Goal: Complete application form

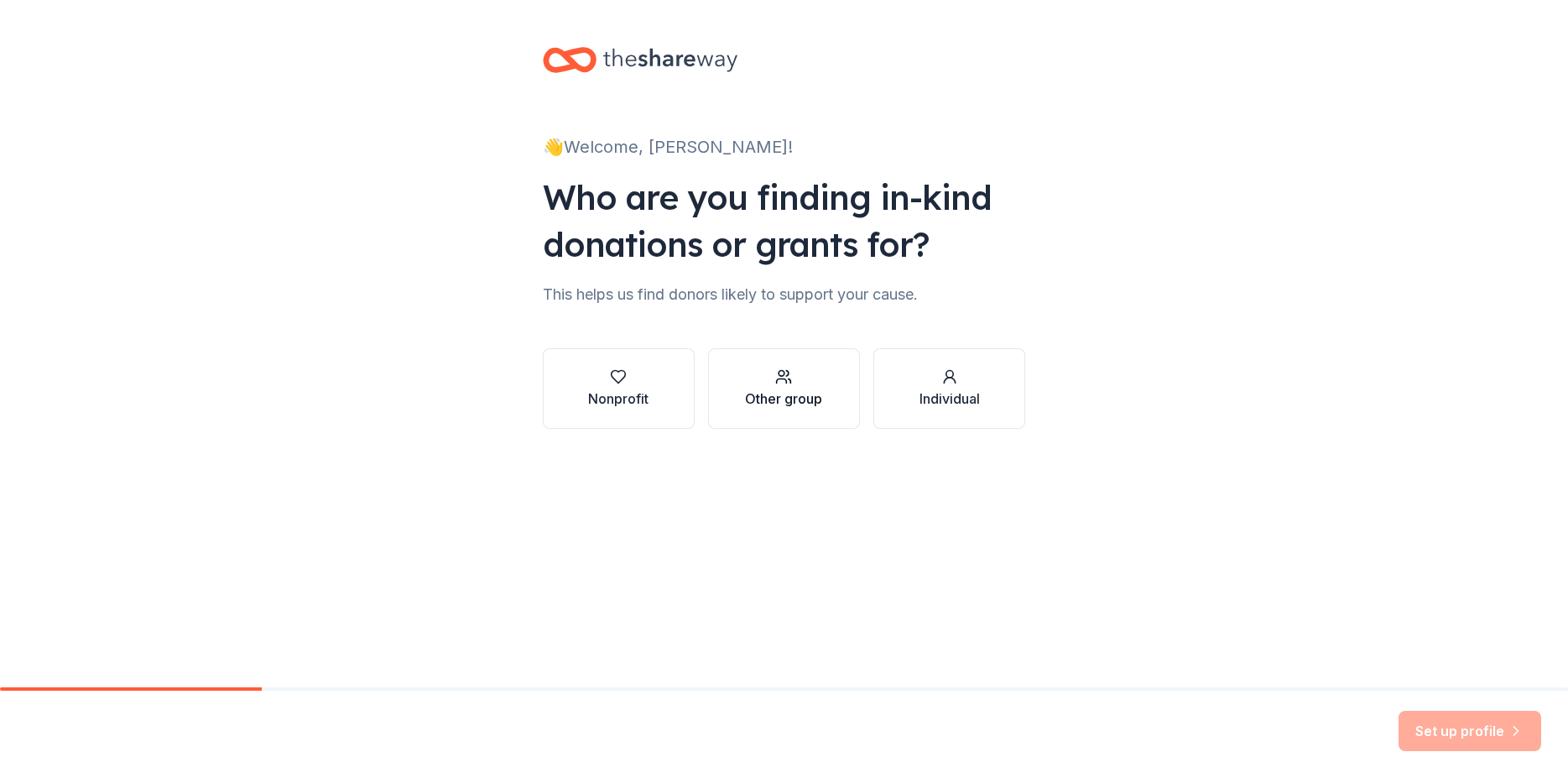
click at [809, 396] on div "Other group" at bounding box center [784, 399] width 77 height 20
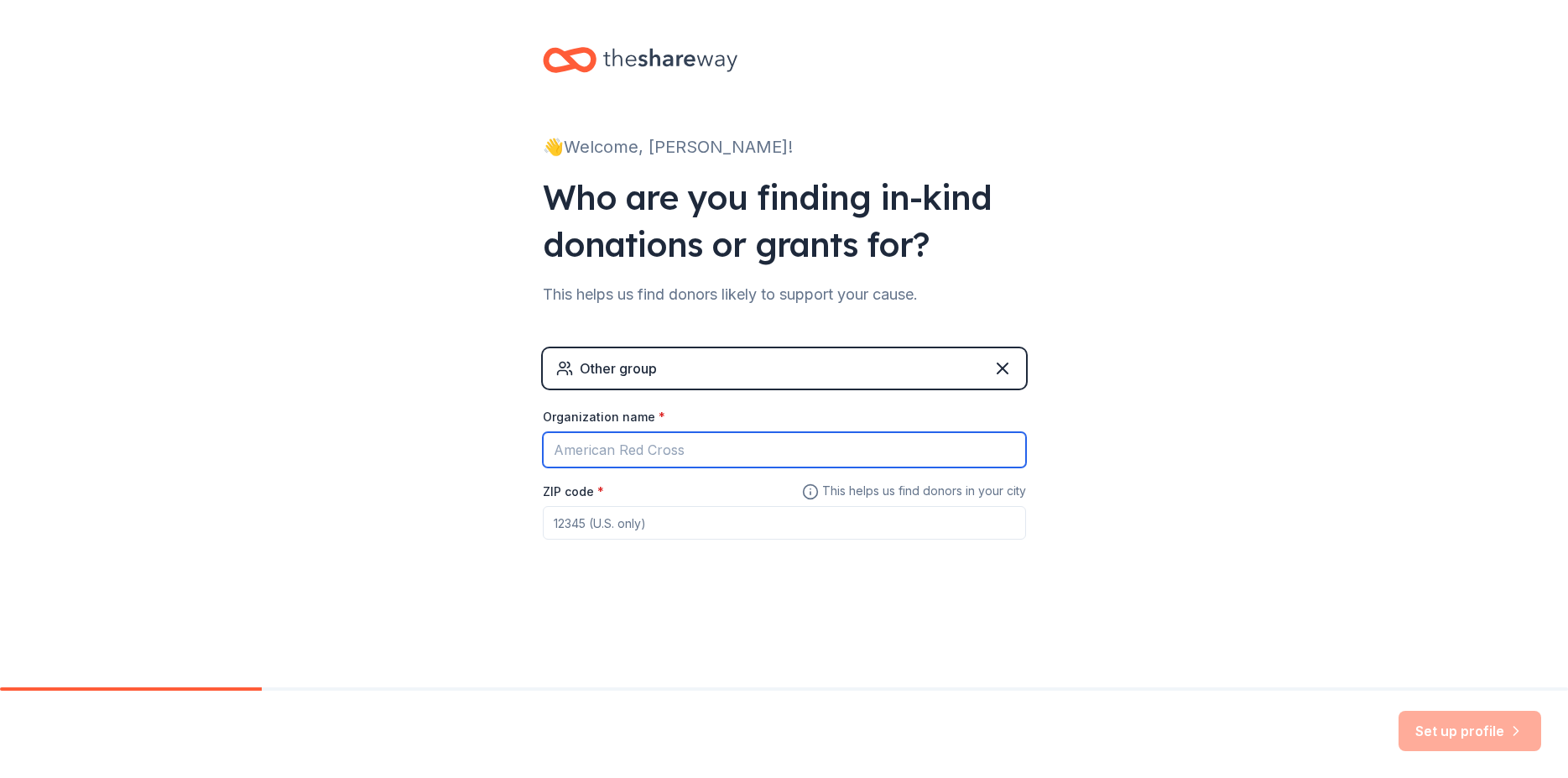
click at [677, 450] on input "Organization name *" at bounding box center [784, 449] width 483 height 35
type input "Saints Pro Hockey Acadamey"
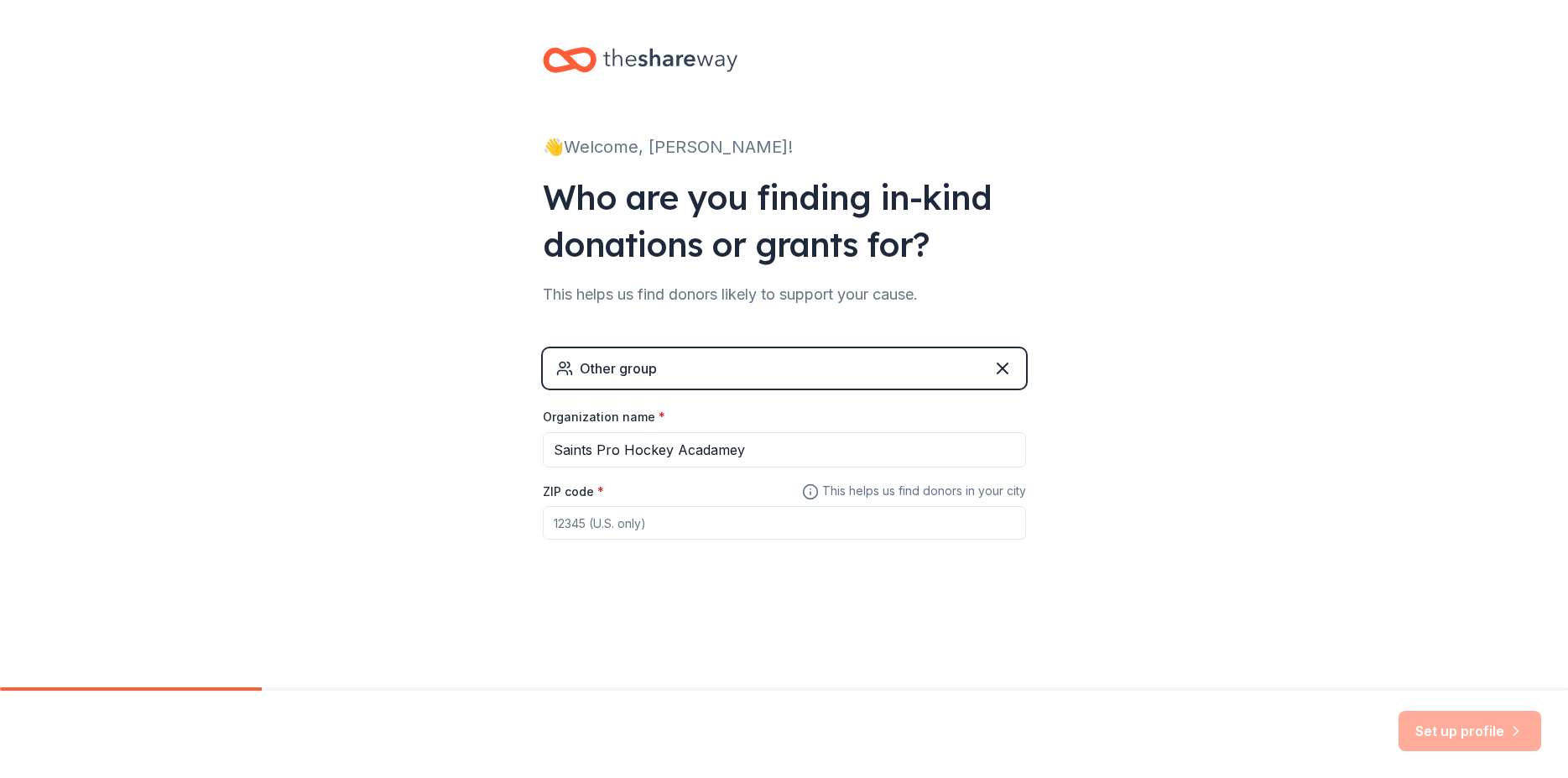
click at [995, 578] on div "👋 Welcome, [PERSON_NAME]! Who are you finding in-kind donations or grants for? …" at bounding box center [784, 327] width 537 height 654
click at [1457, 733] on div "Set up profile" at bounding box center [1470, 731] width 142 height 40
click at [684, 535] on input "ZIP code *" at bounding box center [784, 523] width 483 height 34
type input "a"
type input "9"
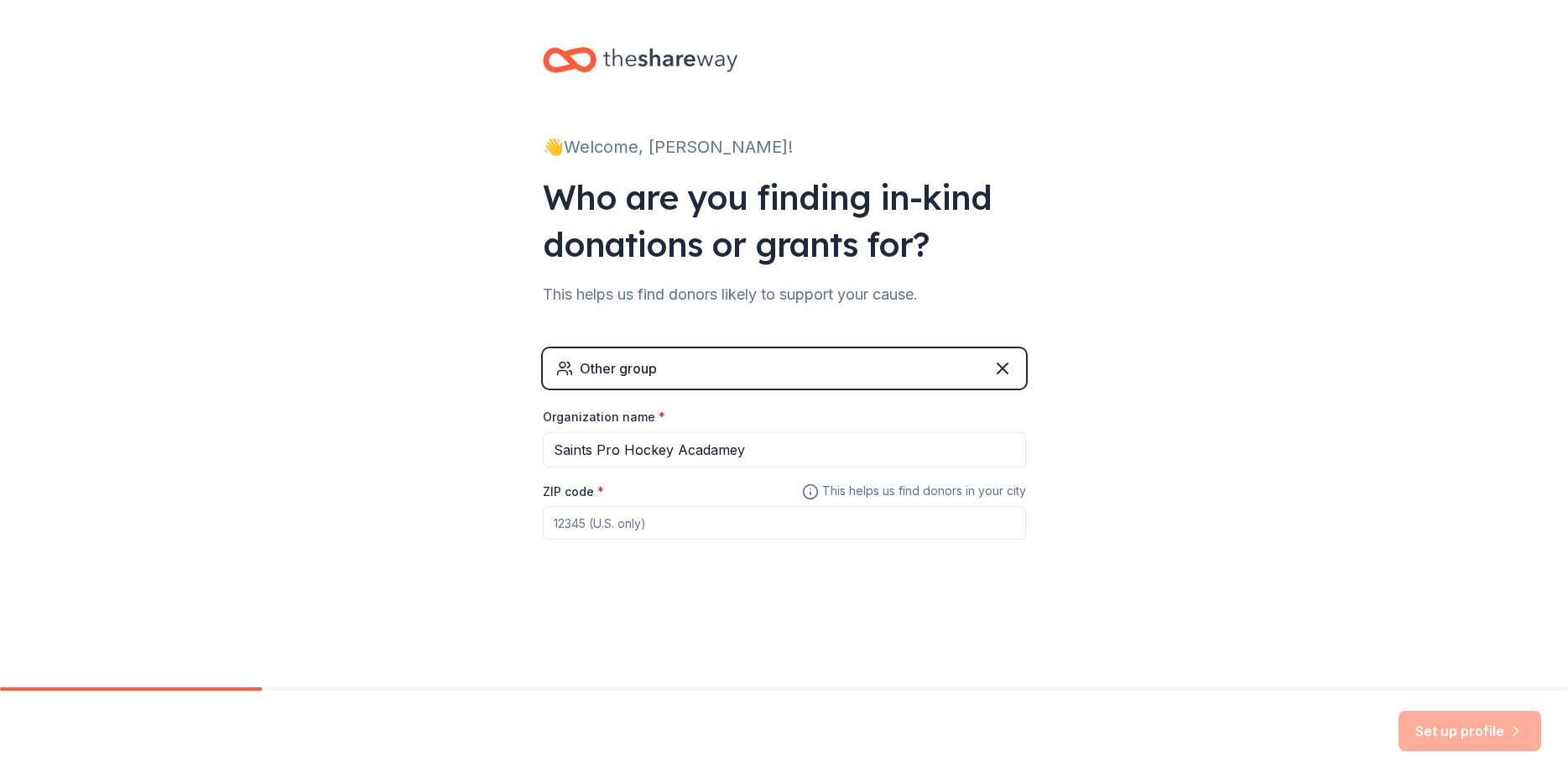
click at [809, 492] on icon at bounding box center [810, 491] width 17 height 20
click at [649, 373] on div "Other group" at bounding box center [618, 368] width 77 height 20
click at [999, 369] on icon at bounding box center [1003, 368] width 20 height 20
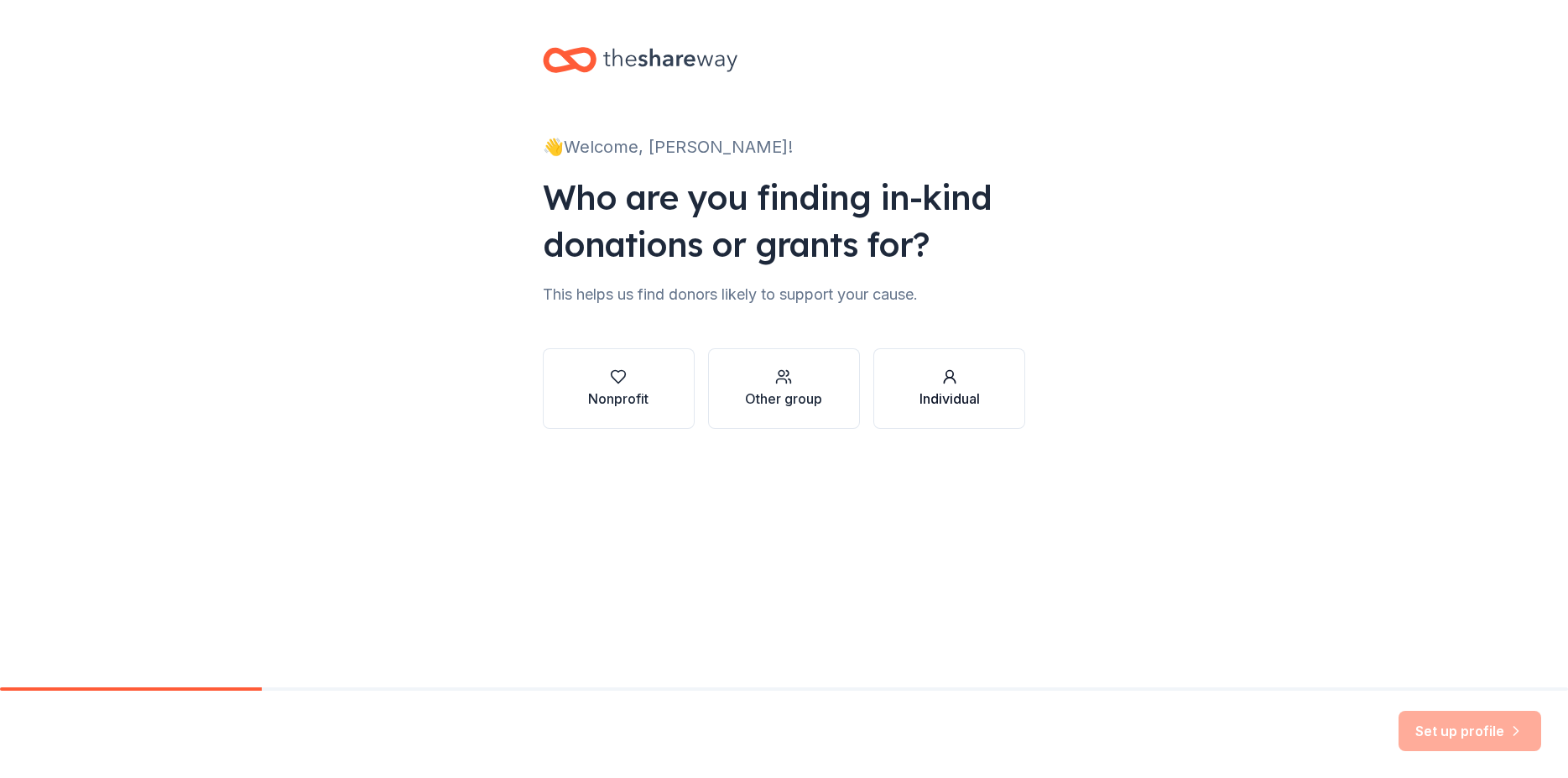
click at [959, 383] on div "button" at bounding box center [950, 377] width 61 height 17
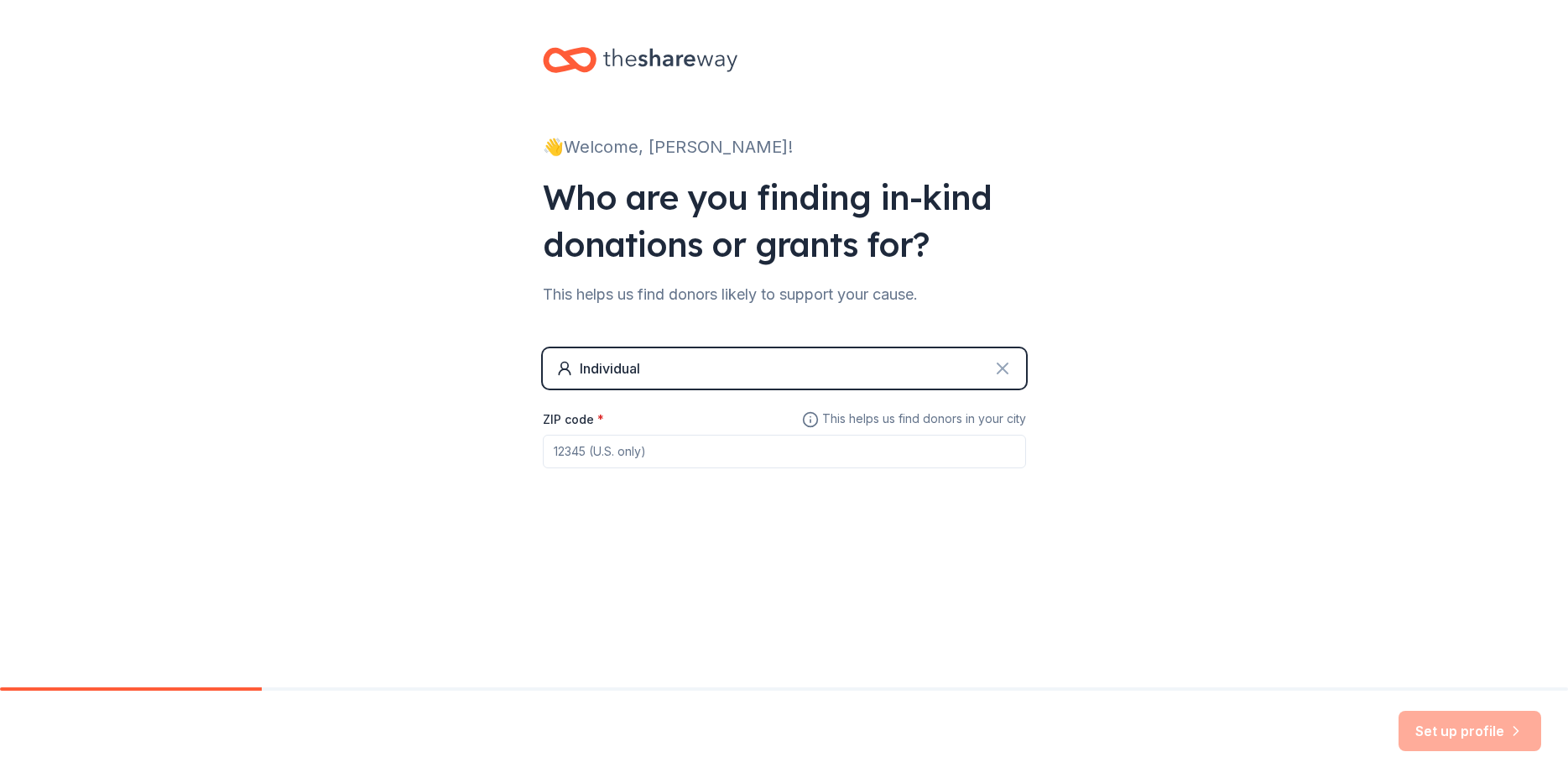
click at [1007, 364] on icon at bounding box center [1002, 367] width 10 height 10
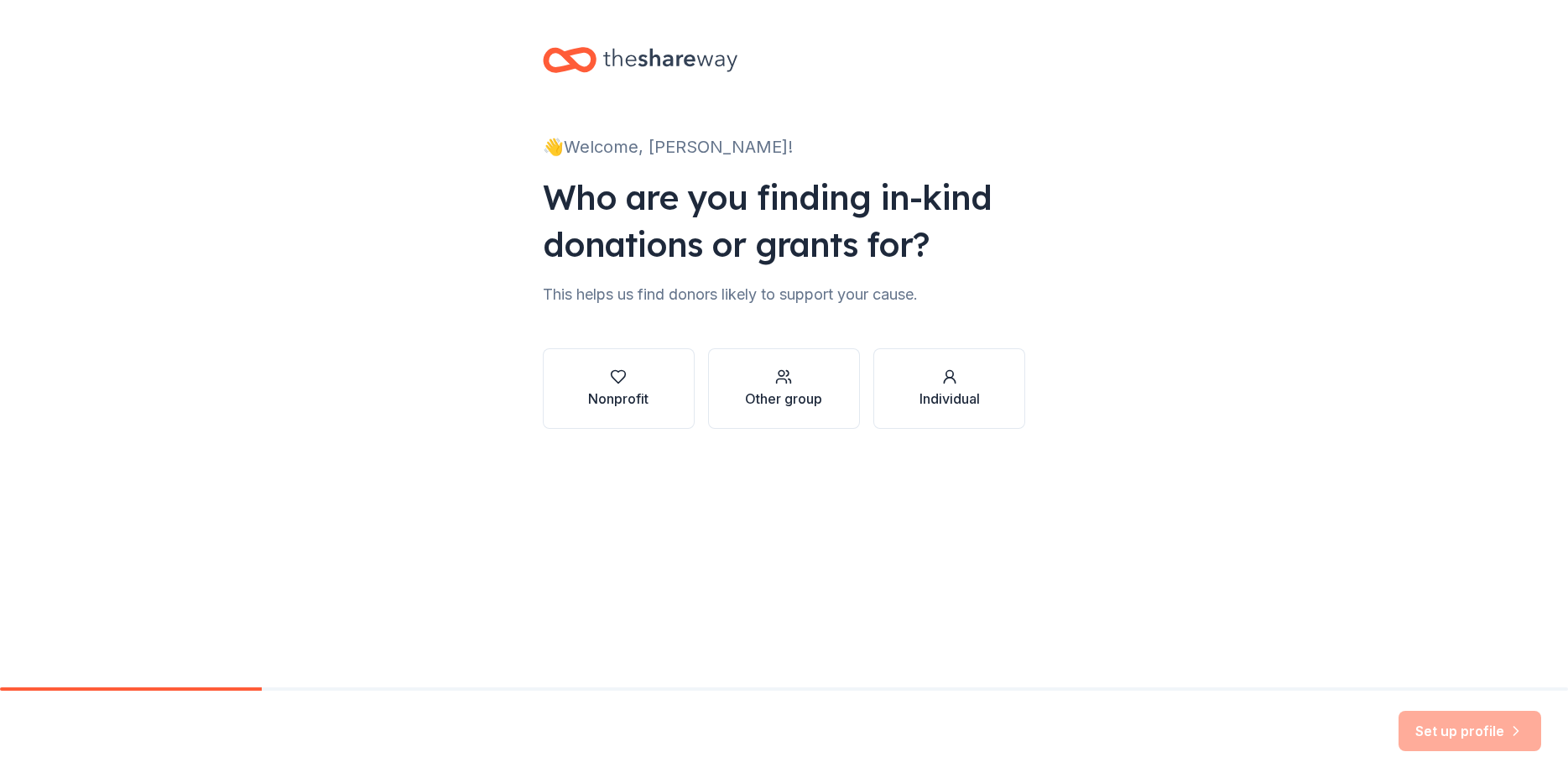
click at [630, 58] on icon at bounding box center [671, 60] width 134 height 34
click at [587, 158] on div "👋 Welcome, [PERSON_NAME]!" at bounding box center [784, 146] width 483 height 27
click at [528, 147] on div "👋 Welcome, [PERSON_NAME]! Who are you finding in-kind donations or grants for? …" at bounding box center [784, 254] width 537 height 509
click at [543, 150] on div "👋 Welcome, [PERSON_NAME]!" at bounding box center [784, 146] width 483 height 27
click at [548, 150] on div "👋 Welcome, [PERSON_NAME]!" at bounding box center [784, 146] width 483 height 27
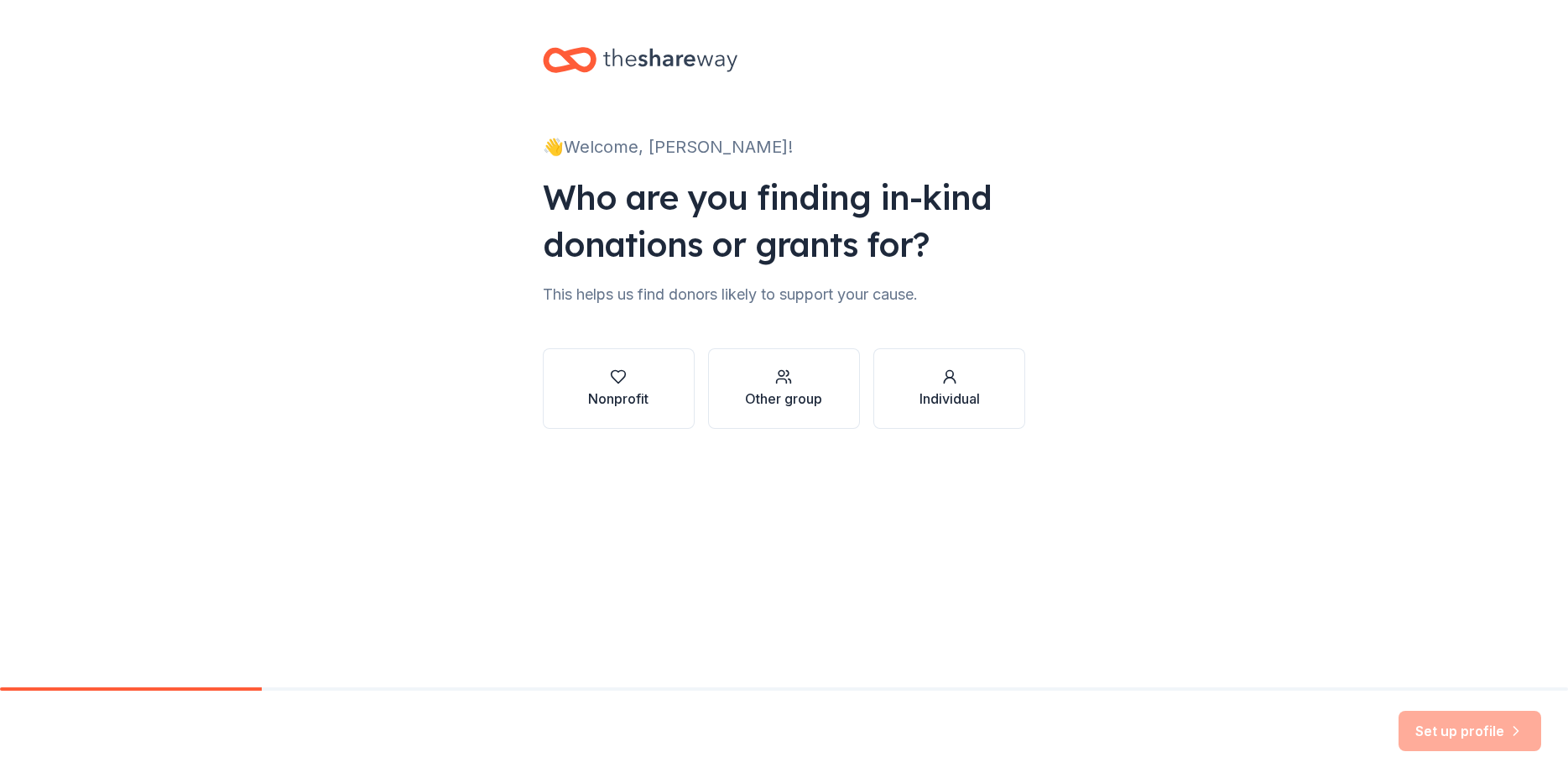
drag, startPoint x: 190, startPoint y: 689, endPoint x: 1150, endPoint y: 688, distance: 960.0
click at [762, 691] on div at bounding box center [784, 689] width 1568 height 4
click at [1523, 738] on div "Set up profile" at bounding box center [1470, 731] width 142 height 40
click at [1510, 732] on div "Set up profile" at bounding box center [1470, 731] width 142 height 40
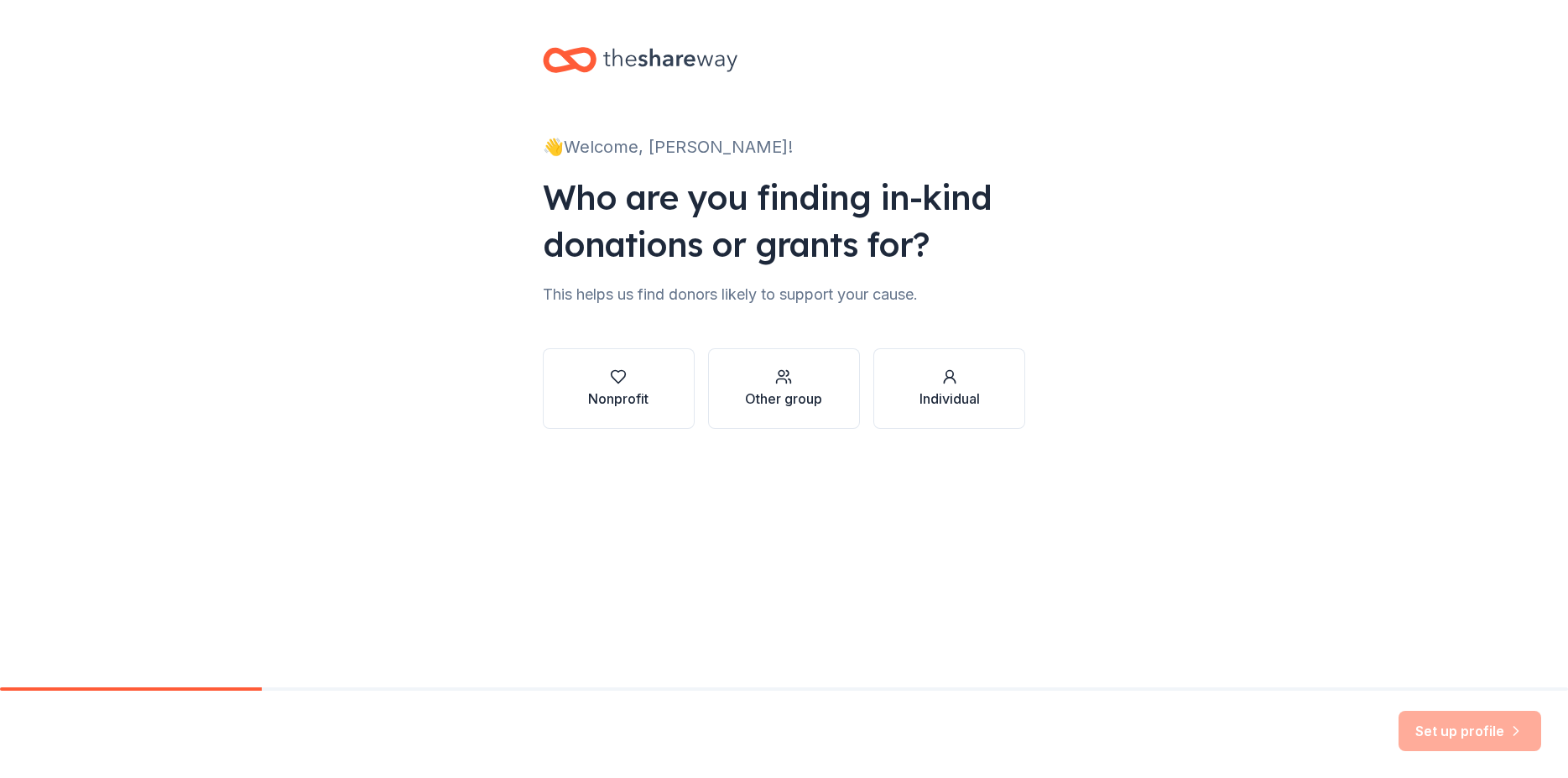
drag, startPoint x: 1510, startPoint y: 732, endPoint x: 1492, endPoint y: 727, distance: 18.7
click at [1507, 732] on div "Set up profile" at bounding box center [1470, 731] width 142 height 40
click at [792, 402] on div "Other group" at bounding box center [784, 399] width 77 height 20
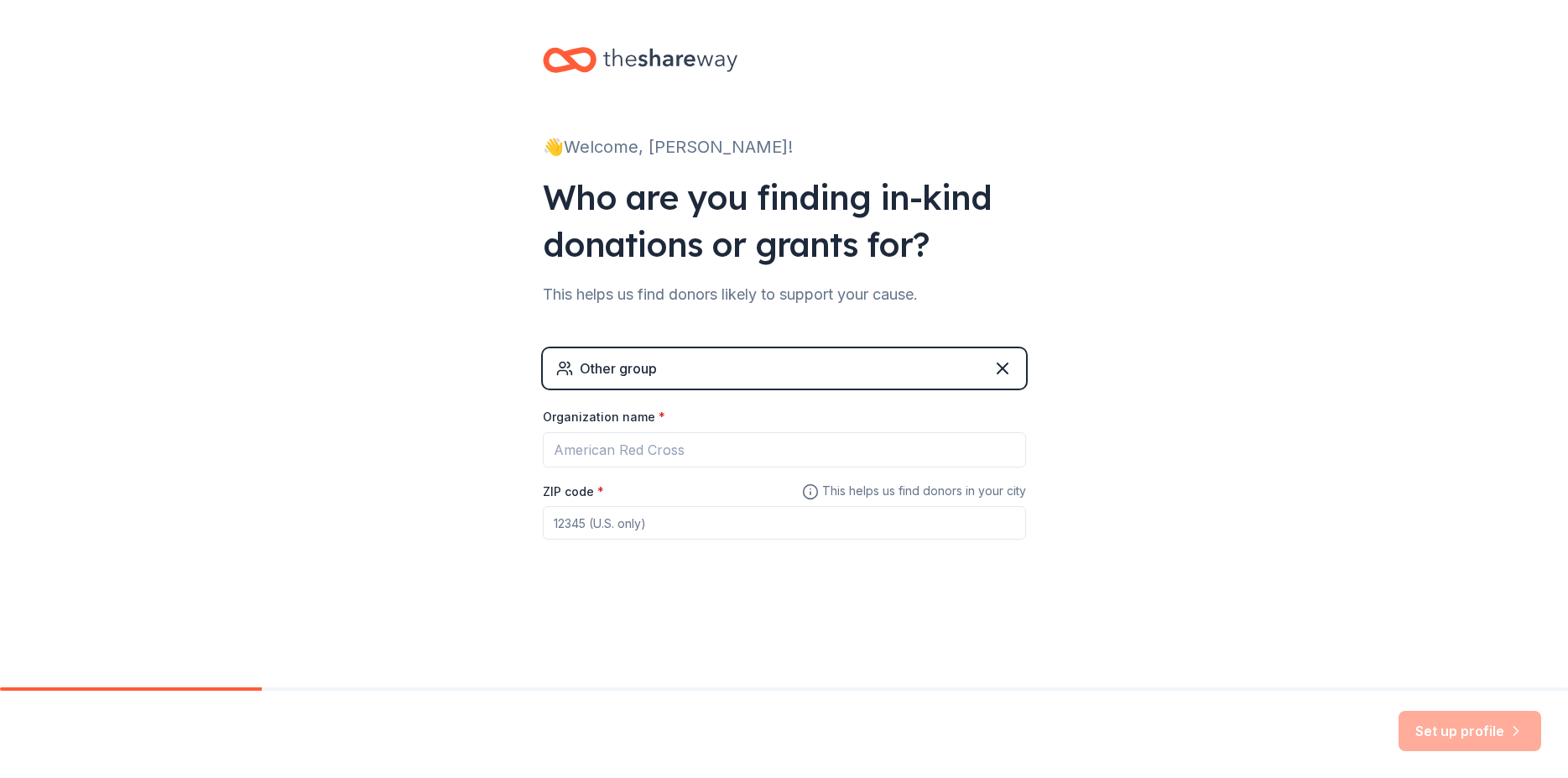
click at [1471, 737] on div "Set up profile" at bounding box center [1470, 731] width 142 height 40
click at [567, 63] on icon at bounding box center [570, 60] width 53 height 39
